Goal: Information Seeking & Learning: Learn about a topic

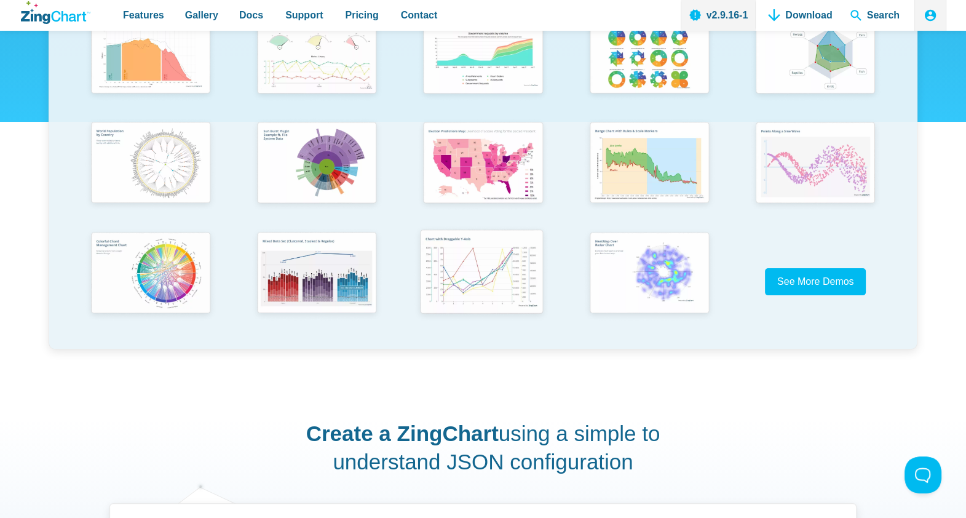
scroll to position [229, 0]
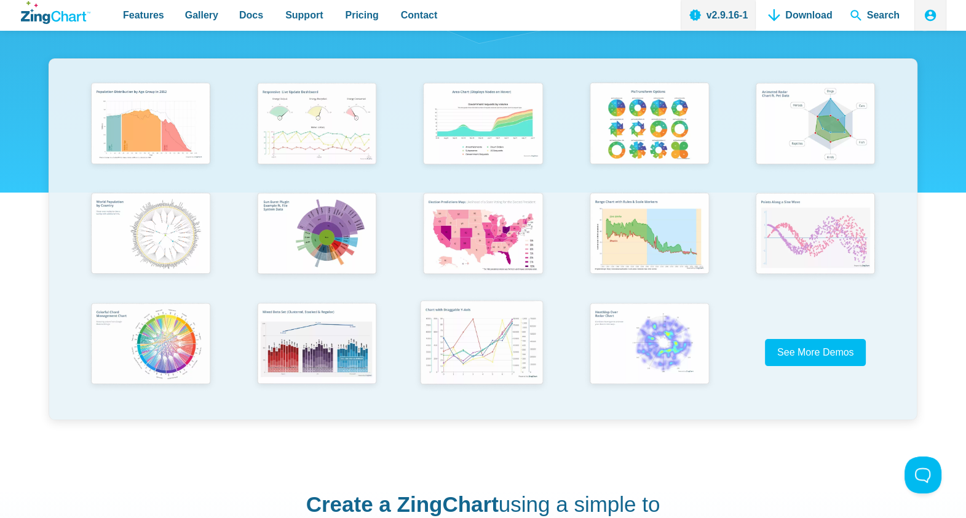
click at [475, 344] on img "App Content" at bounding box center [481, 344] width 137 height 98
click at [789, 350] on span "See More Demos" at bounding box center [810, 352] width 77 height 10
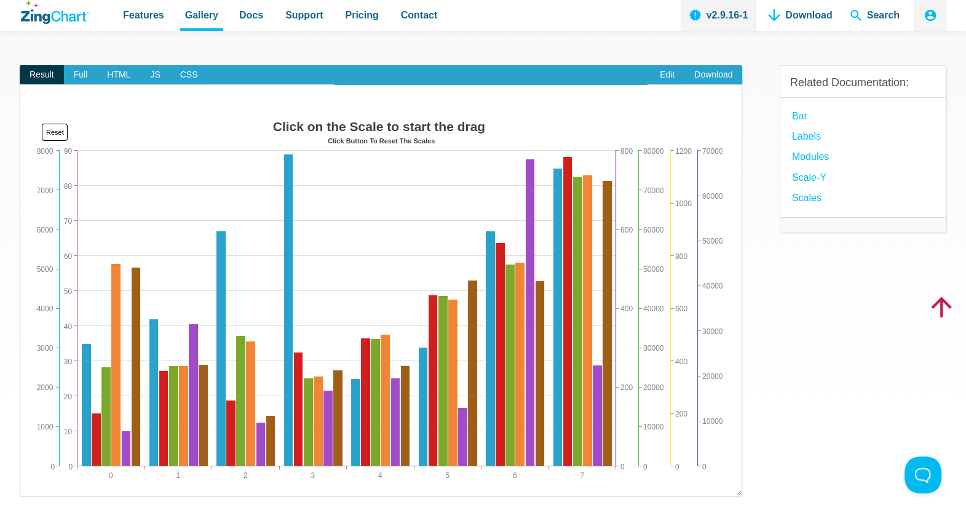
scroll to position [90, 0]
